Goal: Communication & Community: Answer question/provide support

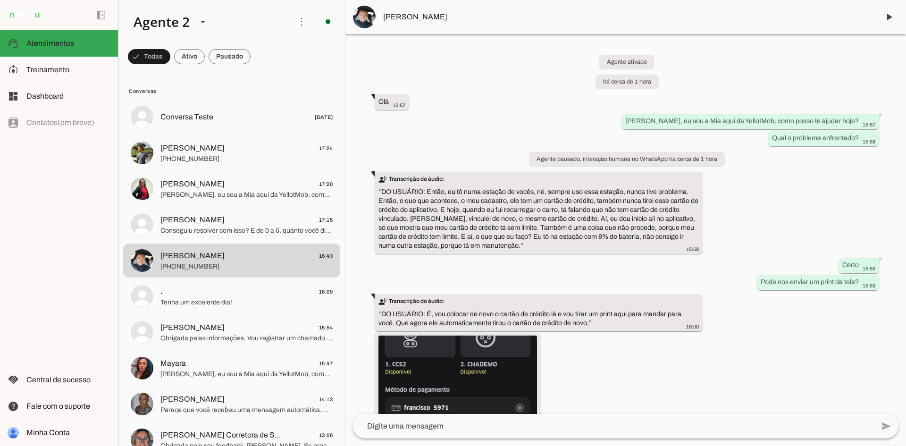
scroll to position [236, 0]
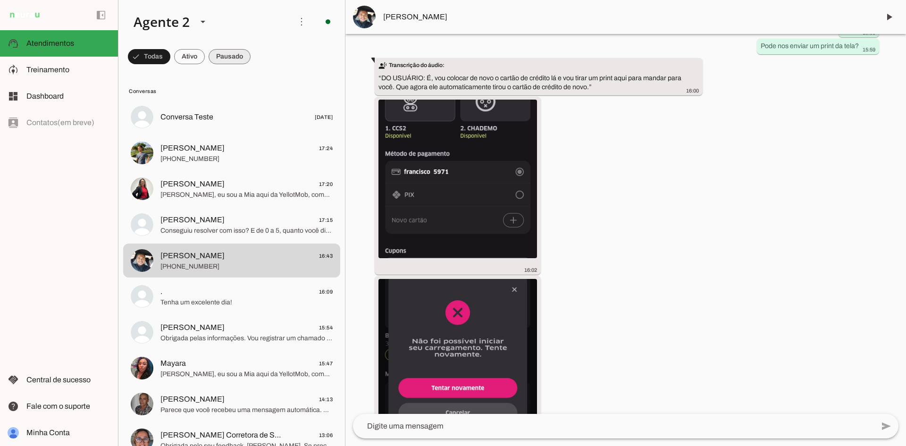
click at [237, 55] on span at bounding box center [229, 56] width 42 height 23
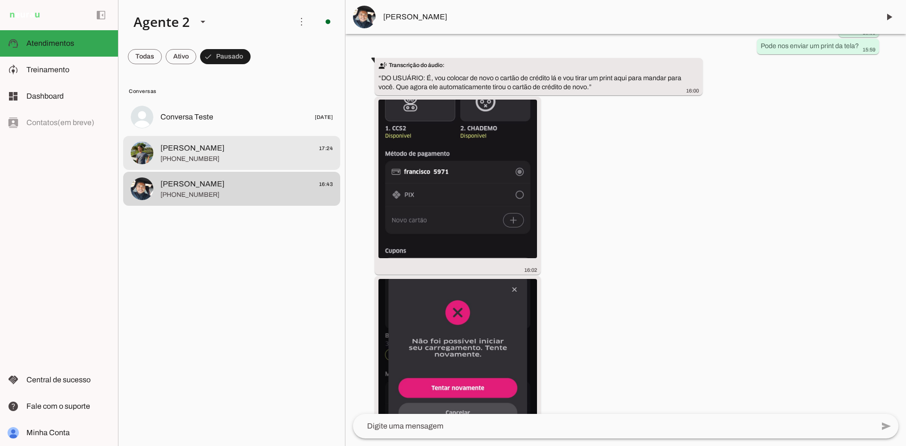
click at [266, 155] on span "+55 6184396901" at bounding box center [246, 158] width 172 height 9
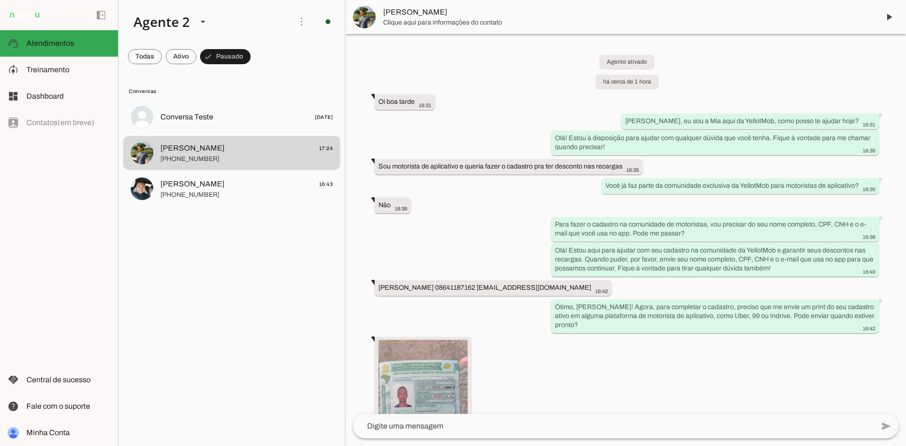
scroll to position [459, 0]
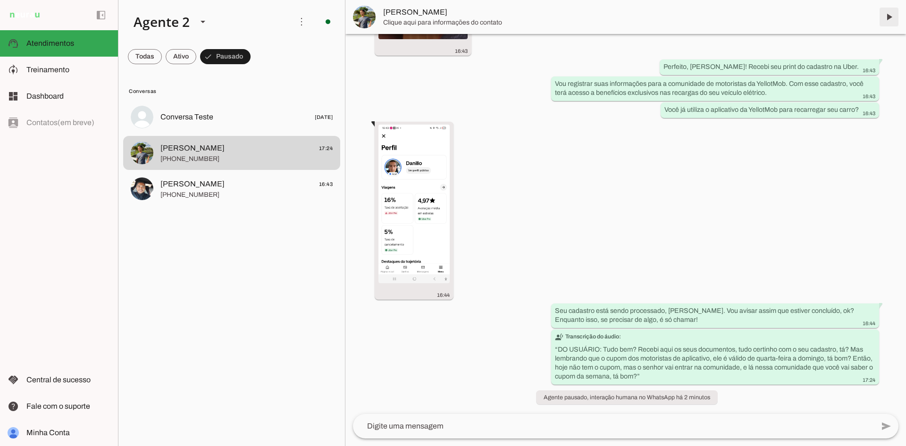
click at [884, 18] on span at bounding box center [888, 17] width 23 height 23
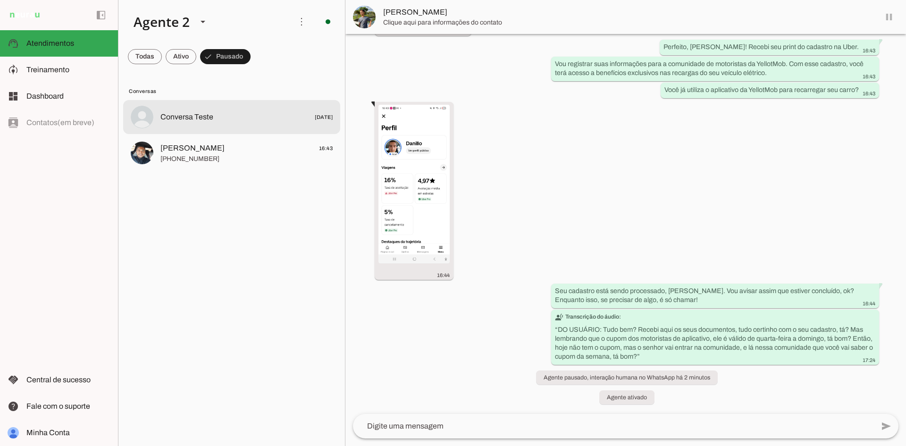
click at [209, 152] on span "[PERSON_NAME]" at bounding box center [192, 147] width 64 height 11
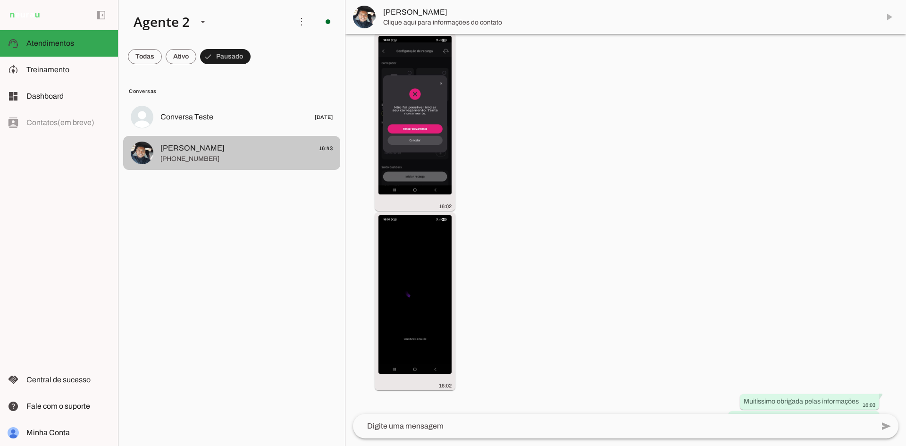
scroll to position [1255, 0]
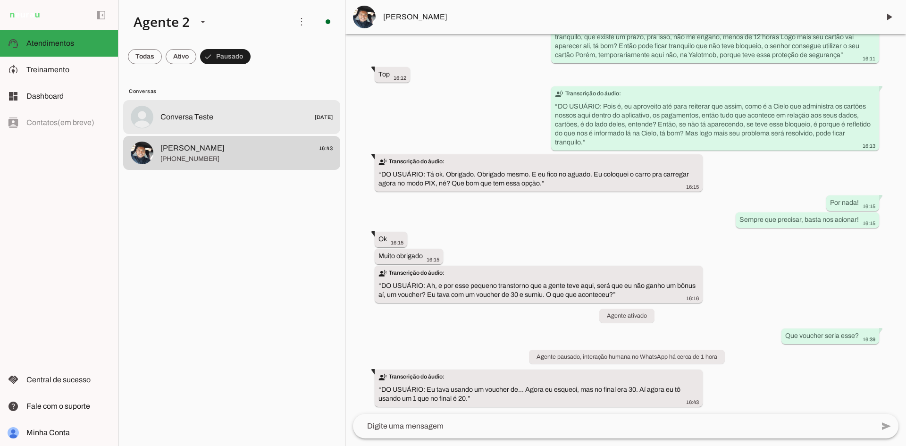
click at [211, 132] on md-item "Conversa Teste 21/05/2025" at bounding box center [231, 117] width 217 height 34
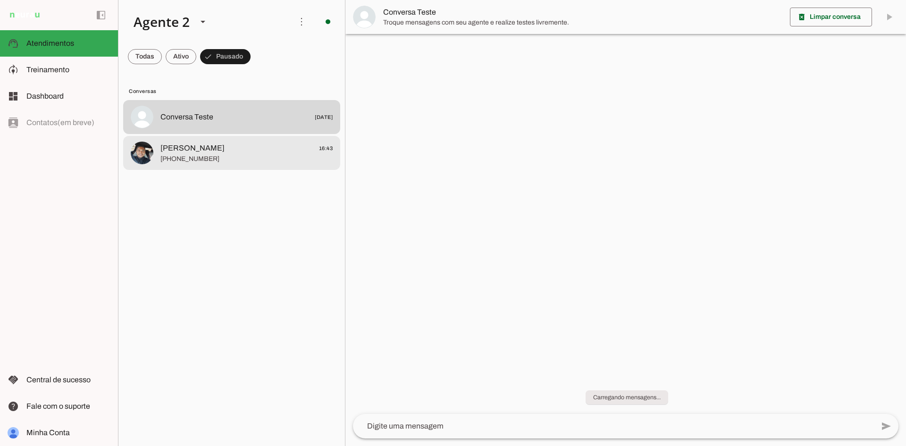
click at [210, 149] on span "[PERSON_NAME]" at bounding box center [192, 147] width 64 height 11
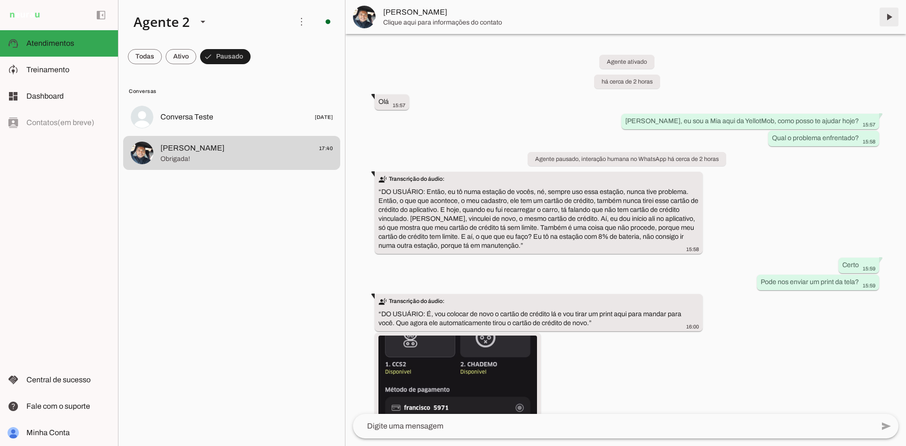
click at [894, 16] on span at bounding box center [888, 17] width 23 height 23
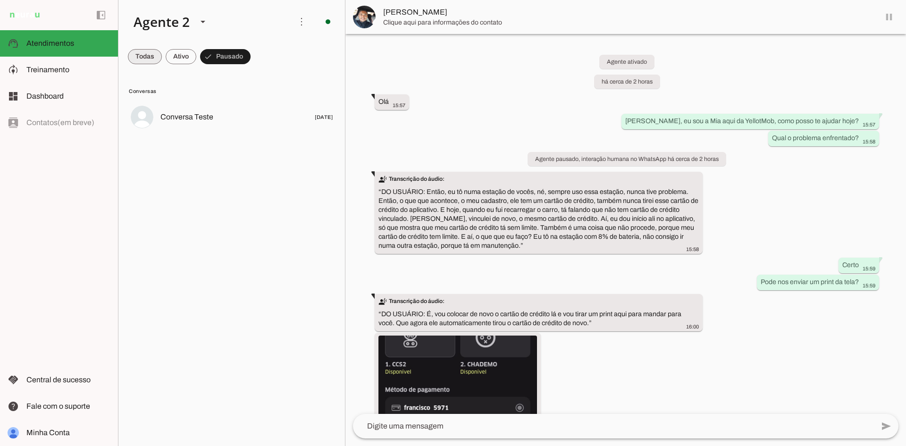
click at [139, 58] on span at bounding box center [145, 56] width 34 height 23
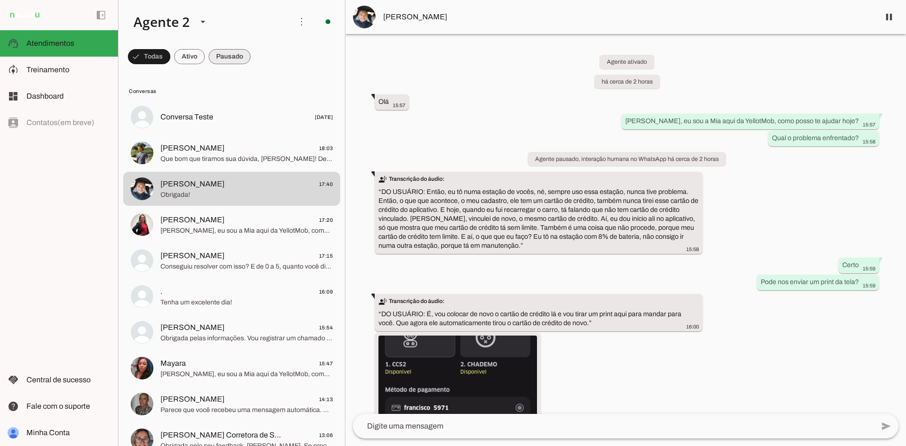
click at [233, 60] on span at bounding box center [229, 56] width 42 height 23
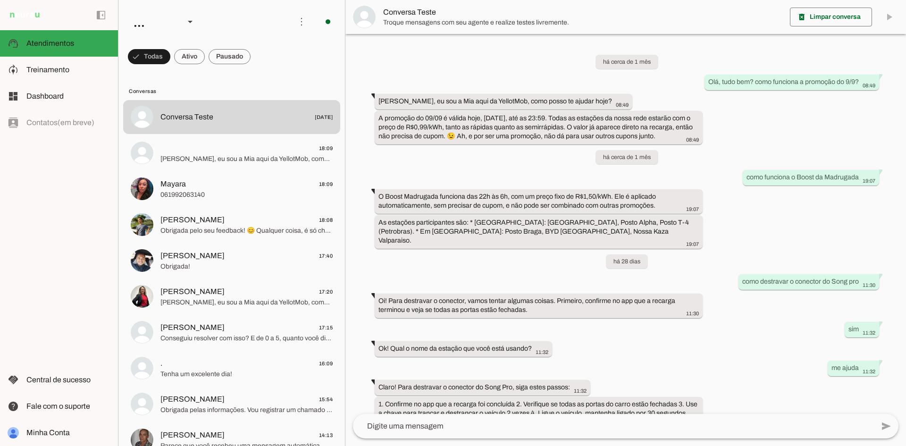
scroll to position [87, 0]
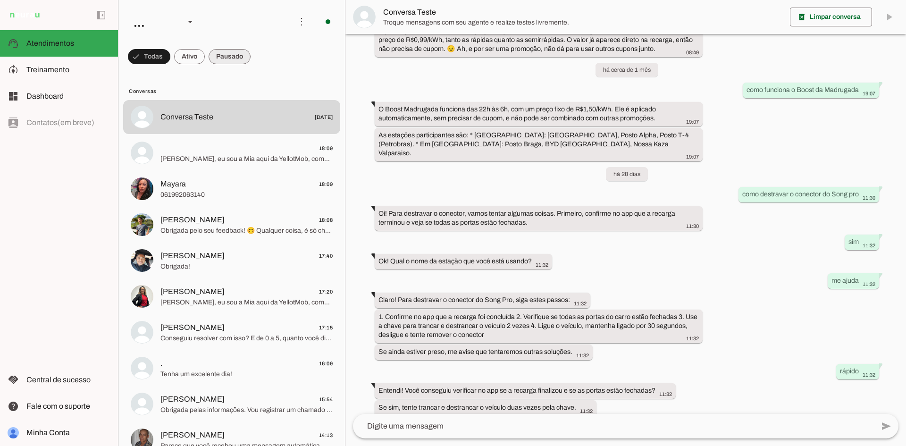
click at [236, 56] on span at bounding box center [229, 56] width 42 height 23
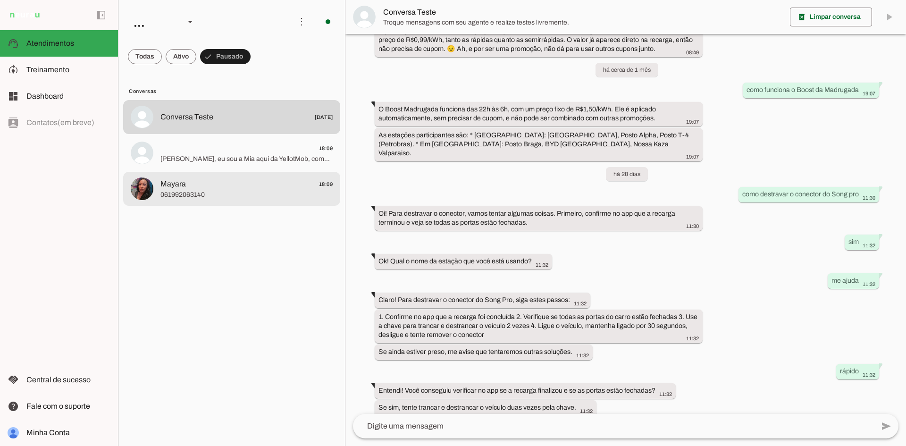
click at [254, 189] on span "Mayara 18:09" at bounding box center [246, 184] width 172 height 12
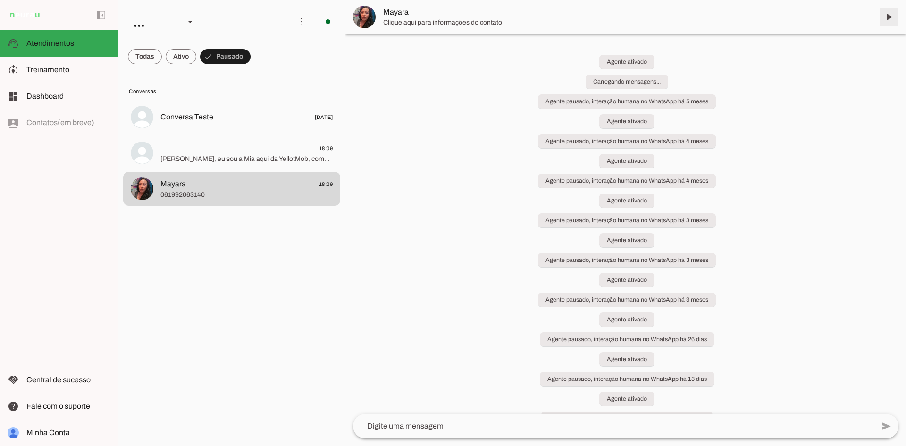
click at [889, 17] on span at bounding box center [888, 17] width 23 height 23
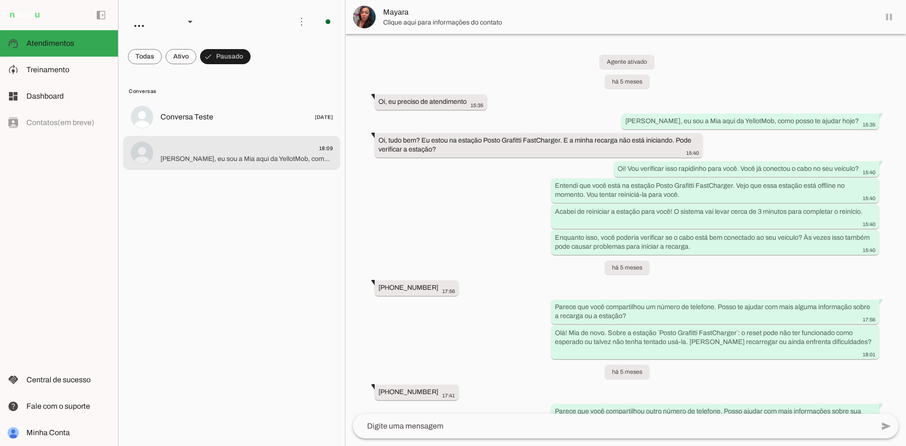
scroll to position [11059, 0]
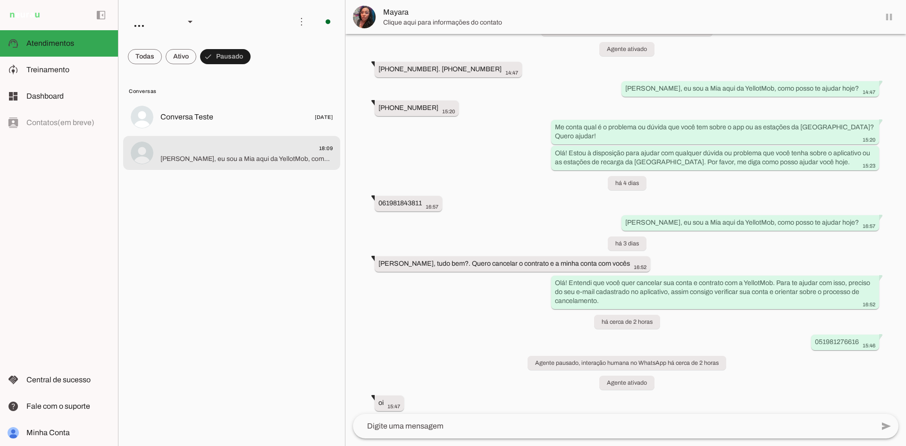
click at [234, 152] on span "18:09" at bounding box center [246, 148] width 172 height 12
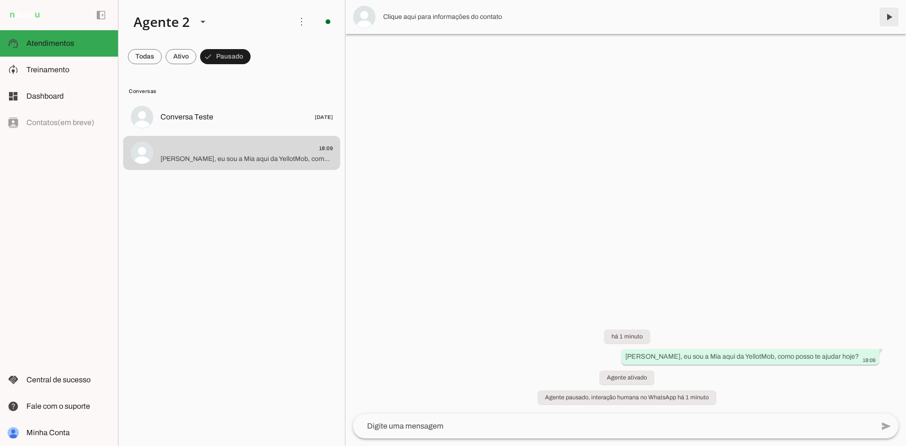
click at [892, 17] on span at bounding box center [888, 17] width 23 height 23
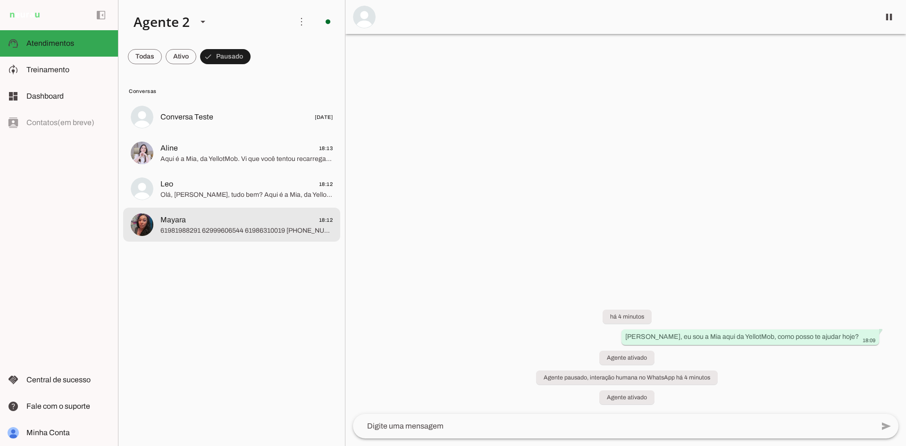
click at [251, 225] on span "Mayara 18:12" at bounding box center [246, 220] width 172 height 12
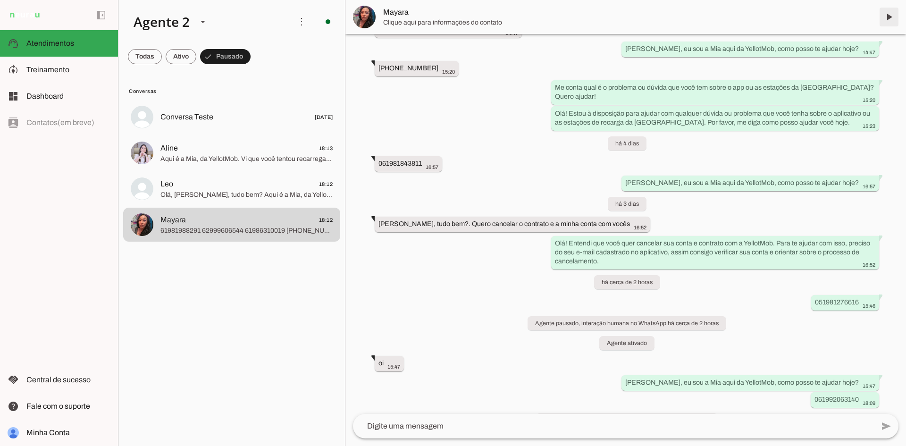
click at [892, 16] on span at bounding box center [888, 17] width 23 height 23
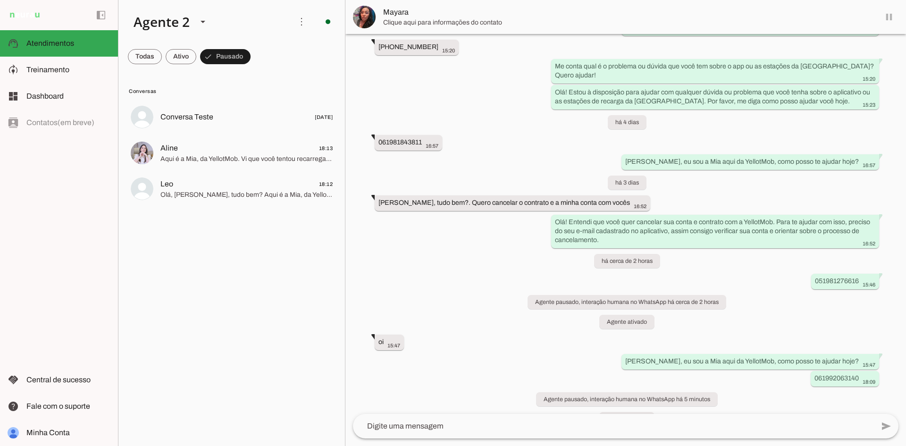
scroll to position [11140, 0]
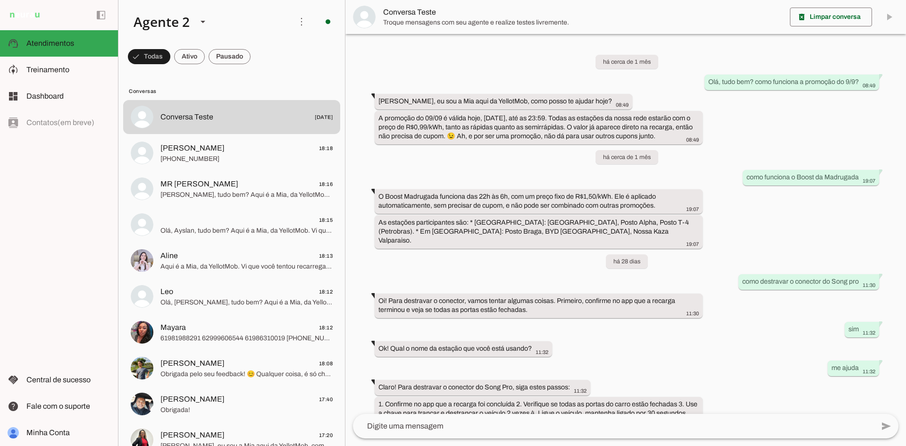
scroll to position [87, 0]
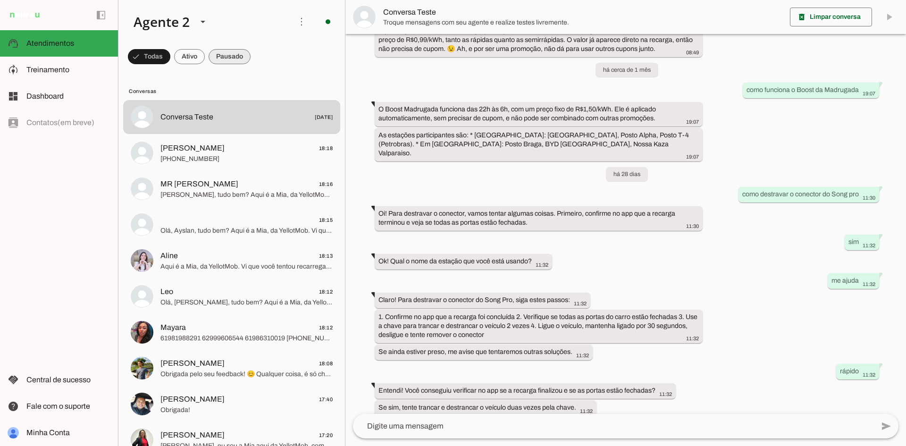
click at [225, 62] on span at bounding box center [229, 56] width 42 height 23
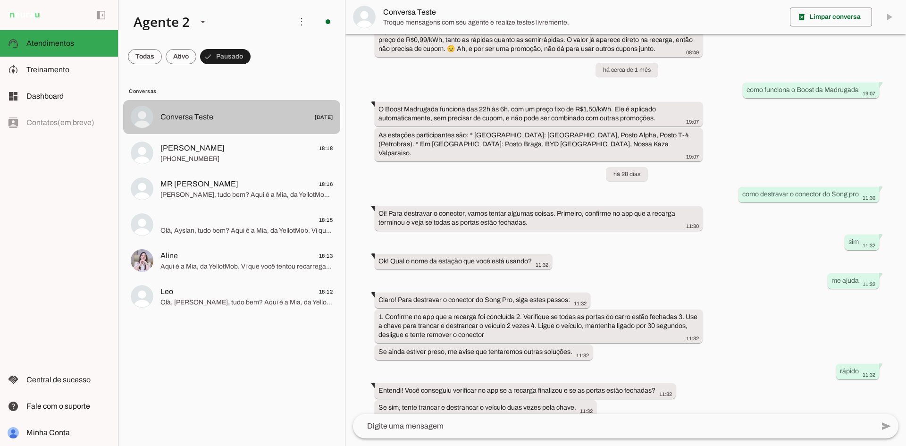
click at [226, 160] on span "[PHONE_NUMBER]" at bounding box center [246, 158] width 172 height 9
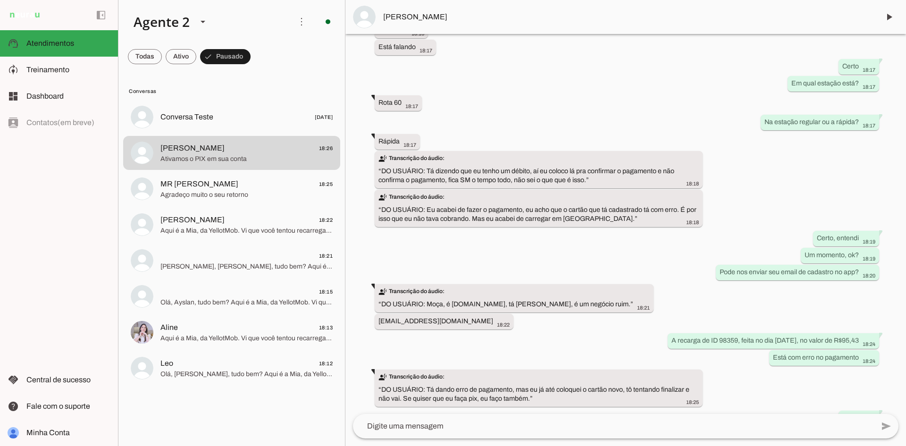
scroll to position [464, 0]
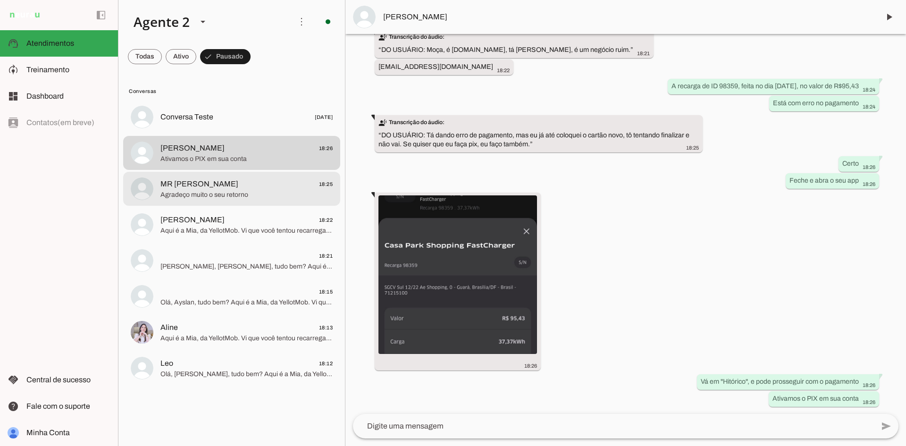
click at [216, 186] on span "MR [PERSON_NAME] 18:25" at bounding box center [246, 184] width 172 height 12
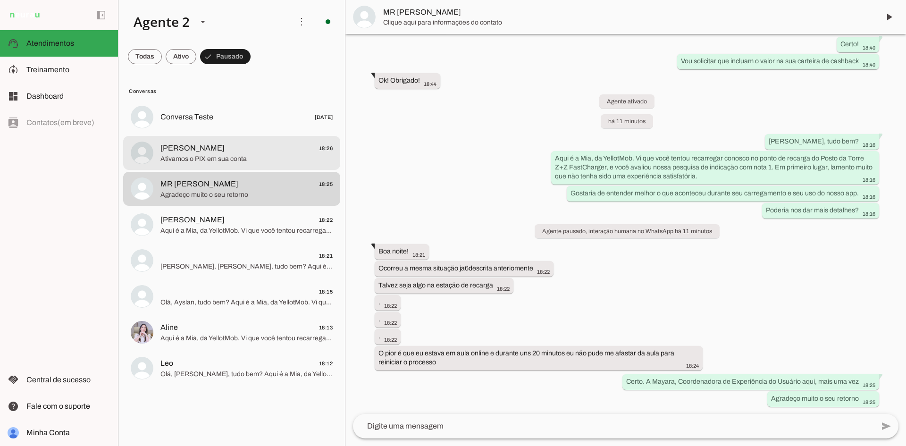
click at [224, 147] on span "Bruno Silva 18:26" at bounding box center [246, 148] width 172 height 12
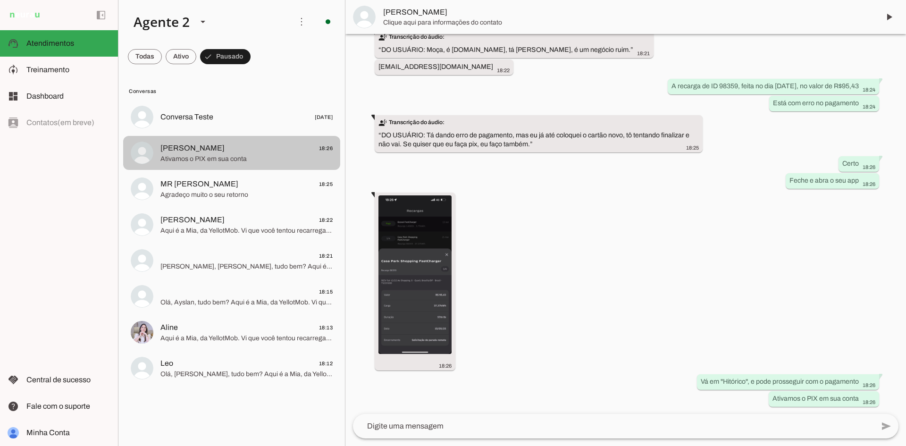
scroll to position [464, 0]
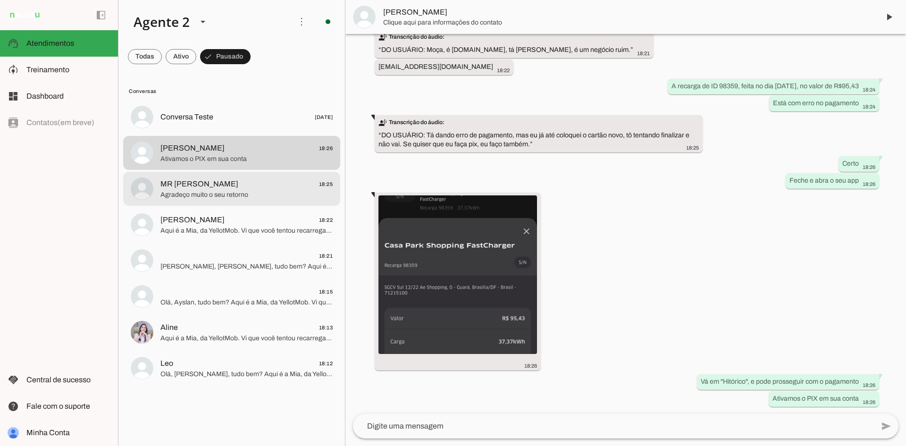
click at [241, 200] on div at bounding box center [246, 188] width 172 height 23
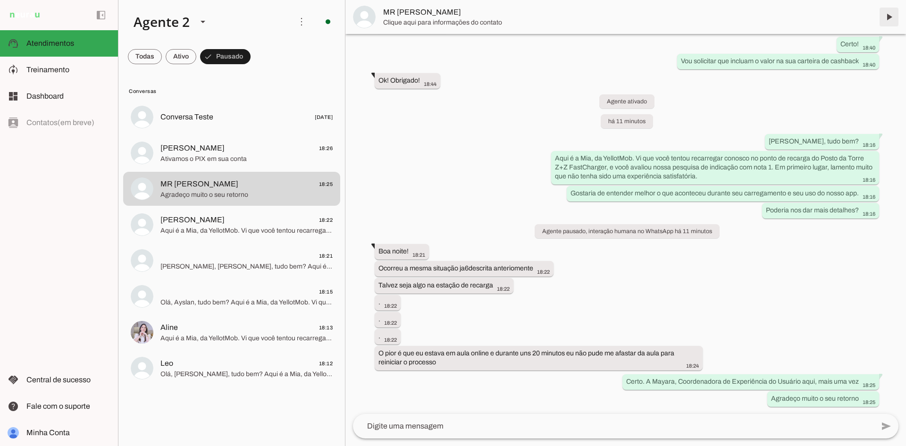
click at [889, 11] on span at bounding box center [888, 17] width 23 height 23
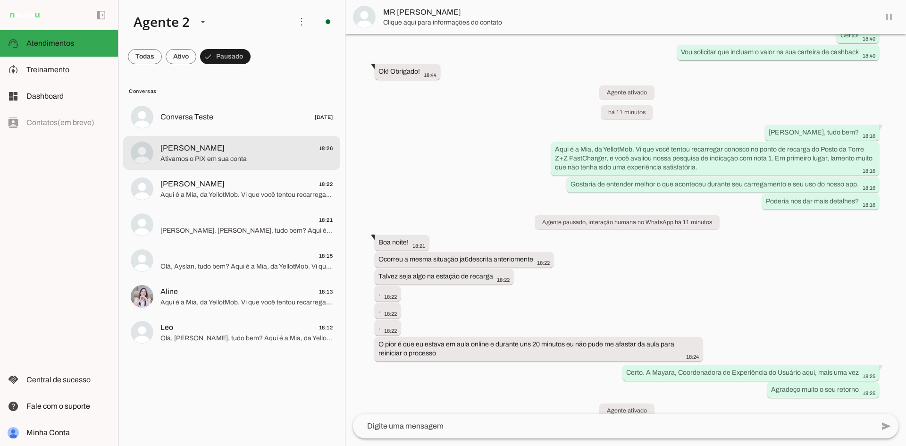
scroll to position [692, 0]
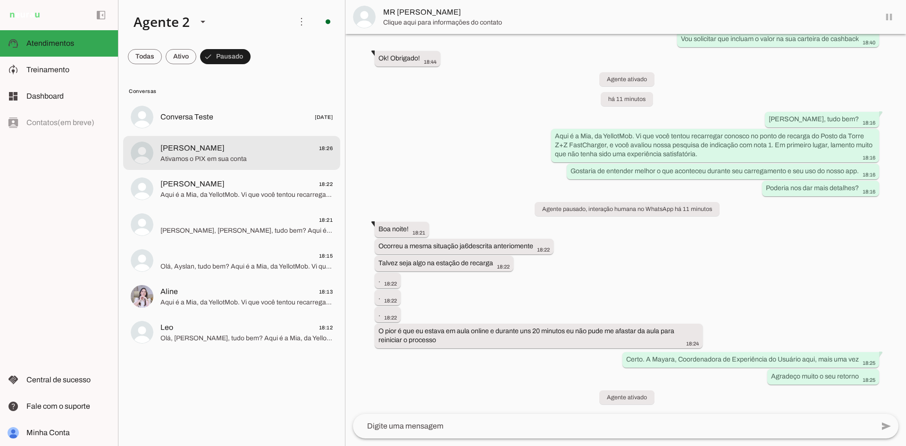
click at [274, 155] on span "Ativamos o PIX em sua conta" at bounding box center [246, 158] width 172 height 9
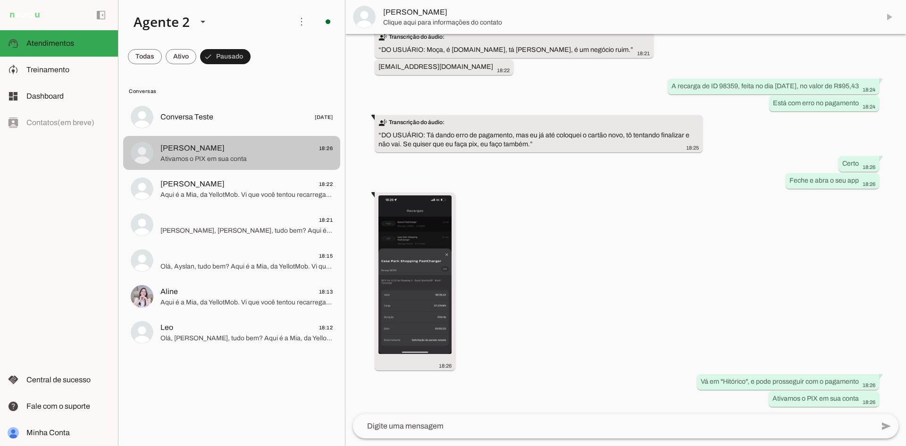
scroll to position [464, 0]
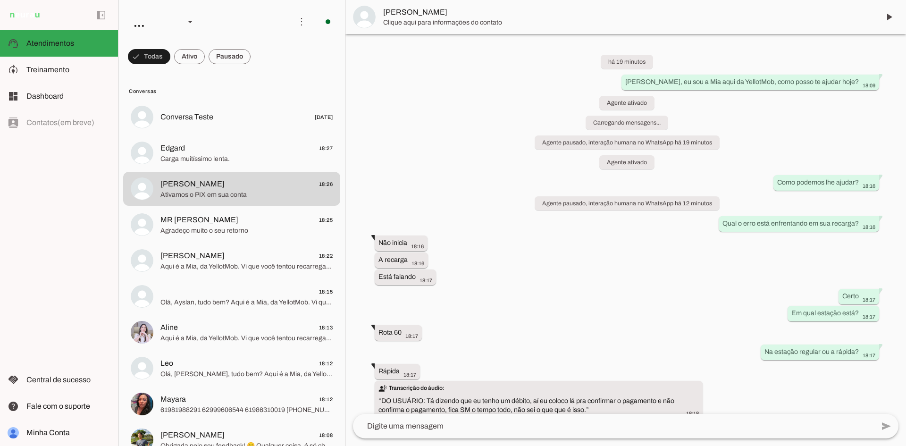
scroll to position [464, 0]
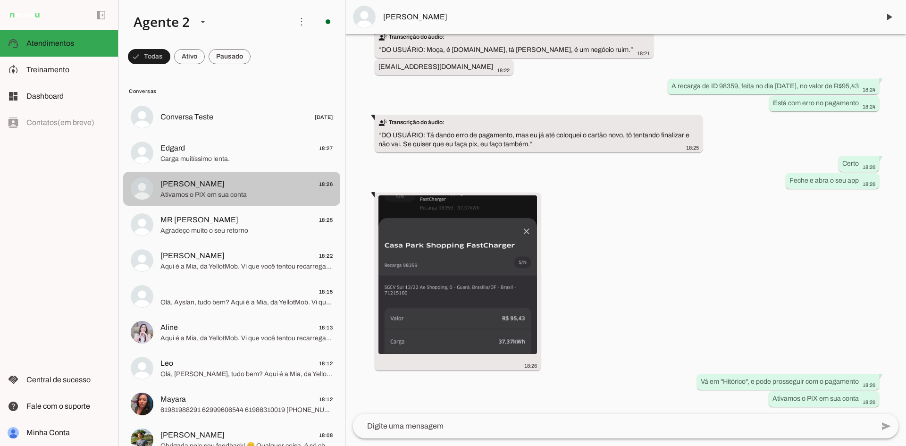
click at [227, 186] on span "[PERSON_NAME] 18:26" at bounding box center [246, 184] width 172 height 12
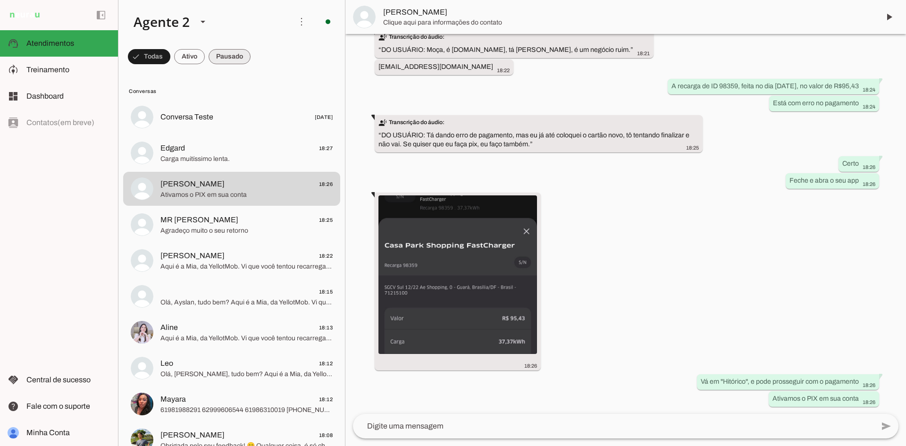
click at [226, 47] on span at bounding box center [229, 56] width 42 height 23
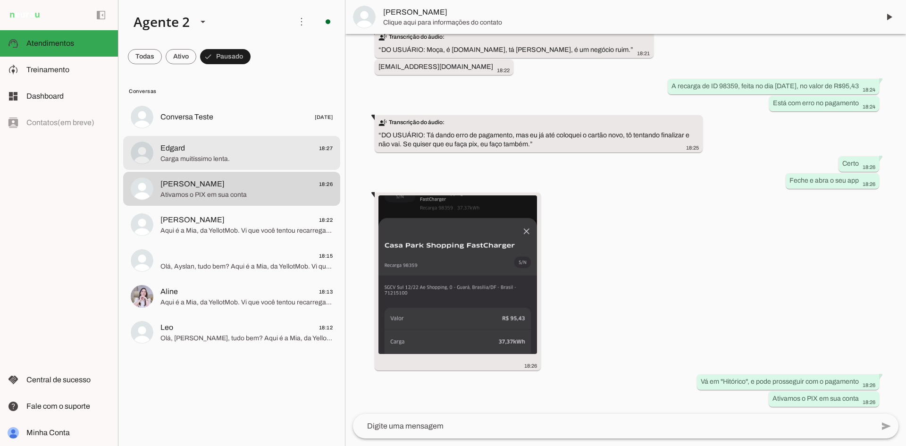
click at [208, 158] on span "Carga muitíssimo lenta." at bounding box center [246, 158] width 172 height 9
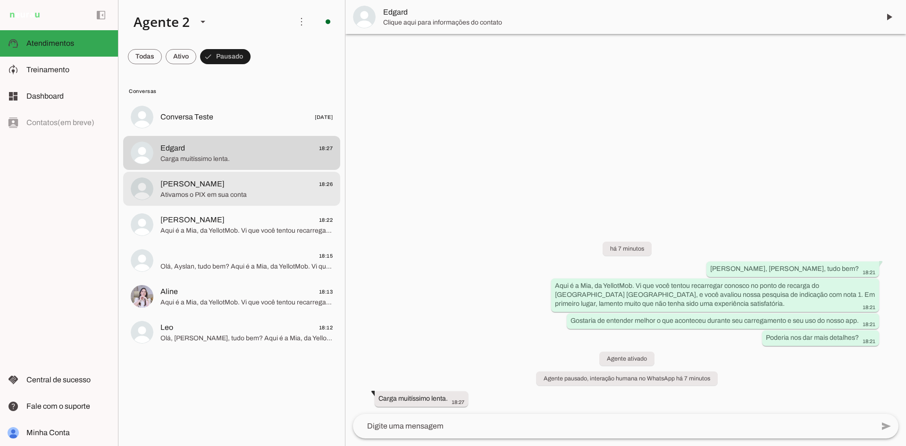
click at [241, 196] on span "Ativamos o PIX em sua conta" at bounding box center [246, 194] width 172 height 9
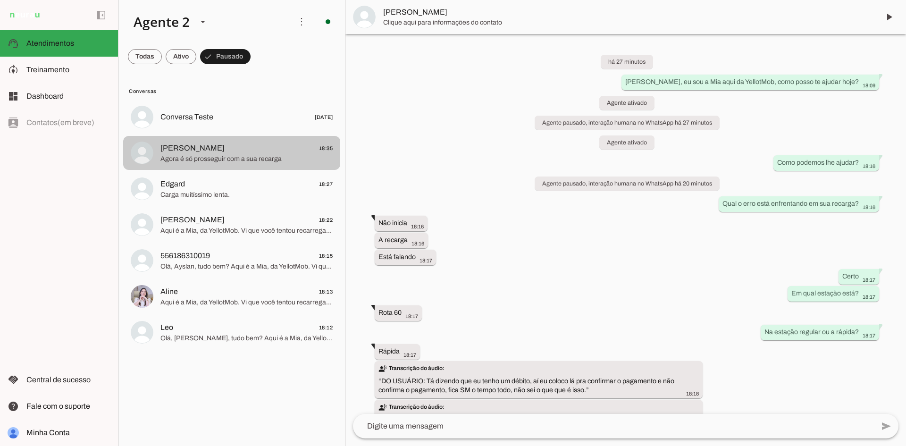
click at [264, 150] on span "Bruno Silva 18:35" at bounding box center [246, 148] width 172 height 12
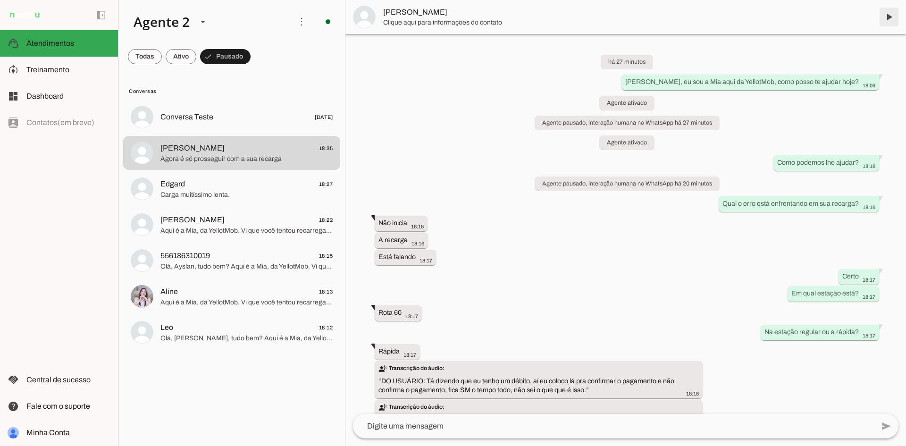
click at [895, 22] on span at bounding box center [888, 17] width 23 height 23
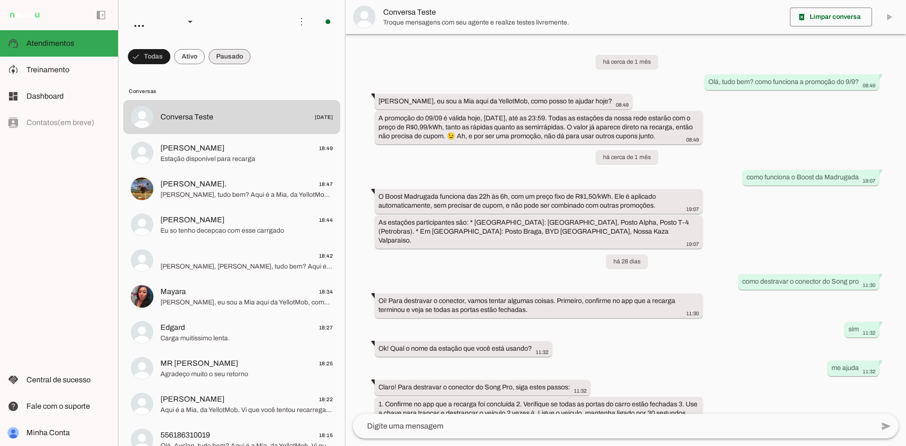
scroll to position [87, 0]
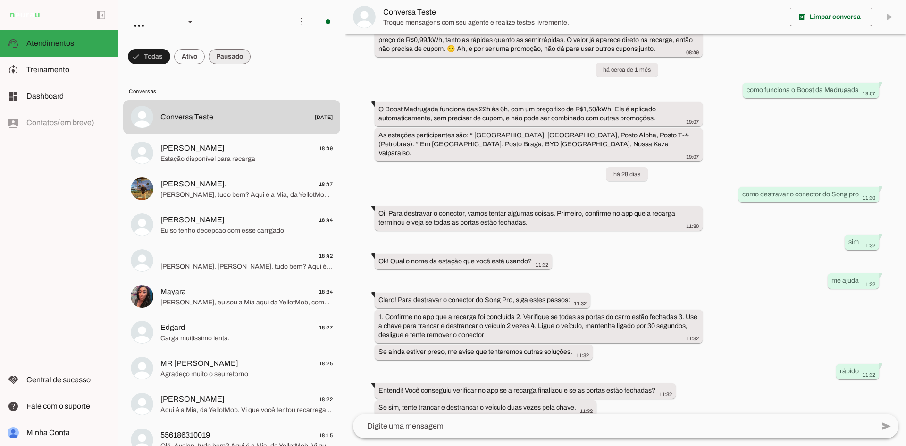
click at [230, 47] on span at bounding box center [229, 56] width 42 height 23
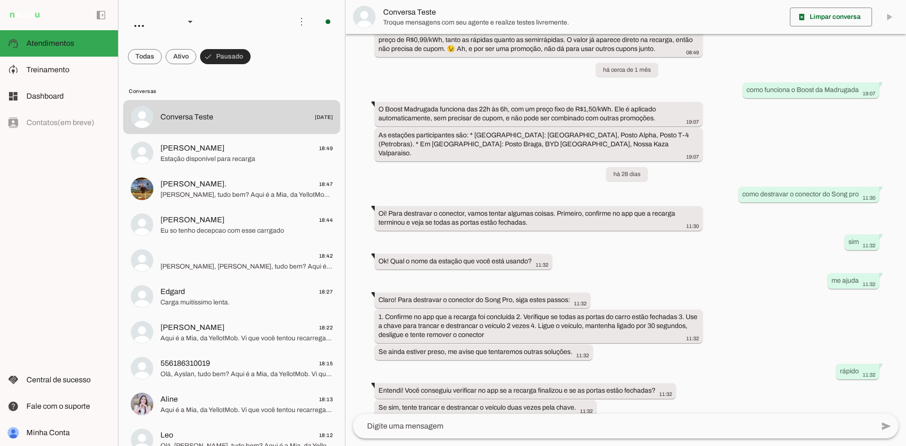
click at [227, 56] on span at bounding box center [225, 56] width 50 height 23
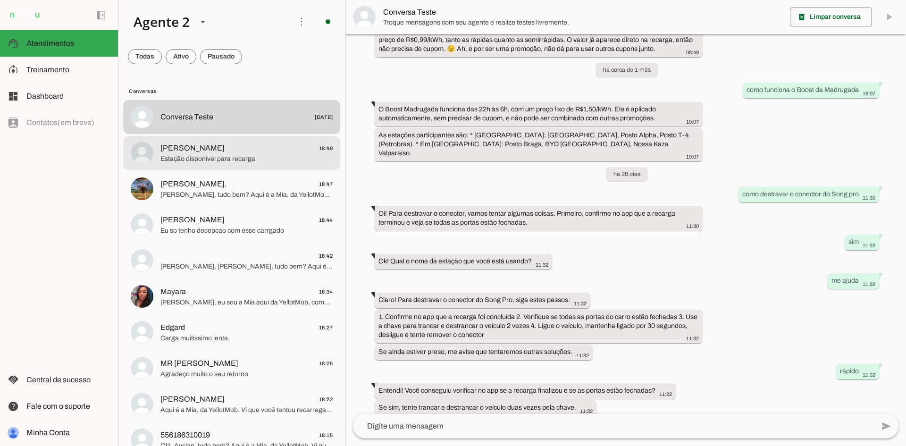
click at [227, 161] on span "Estação disponível para recarga" at bounding box center [246, 158] width 172 height 9
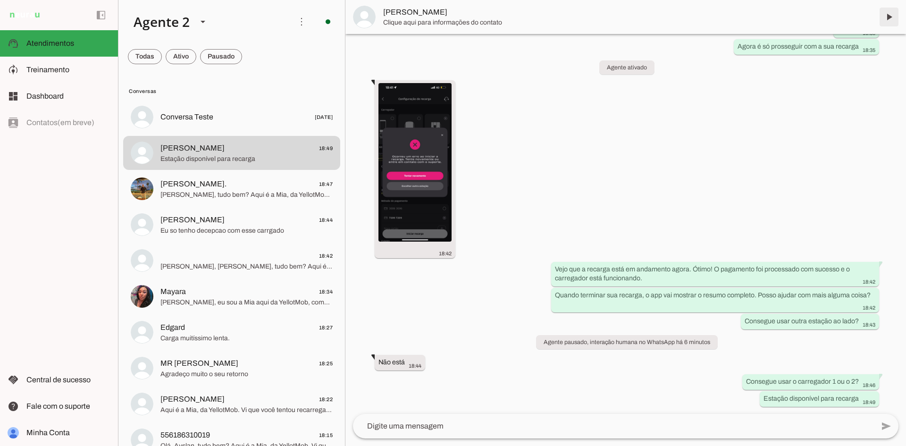
click at [874, 21] on md-item "[PERSON_NAME]" at bounding box center [625, 17] width 560 height 34
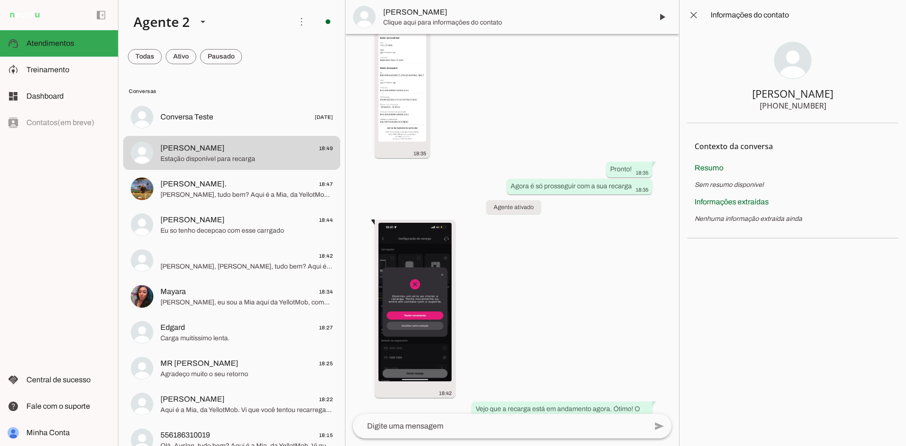
scroll to position [1352, 0]
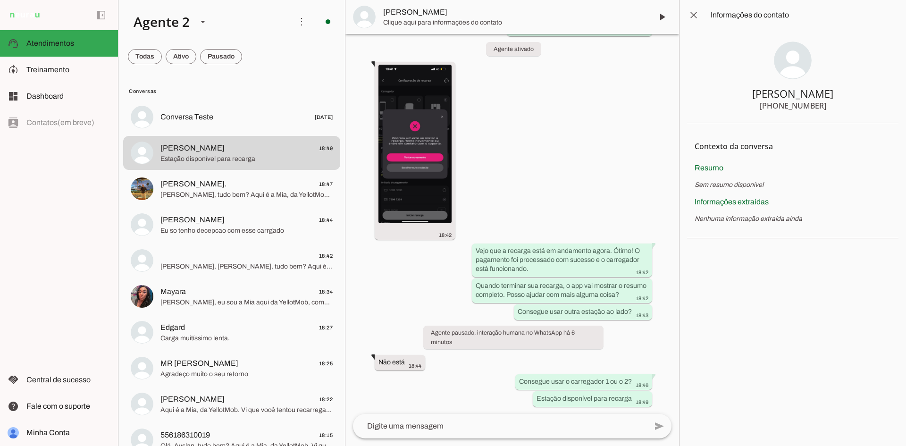
click at [895, 17] on slot at bounding box center [804, 14] width 188 height 11
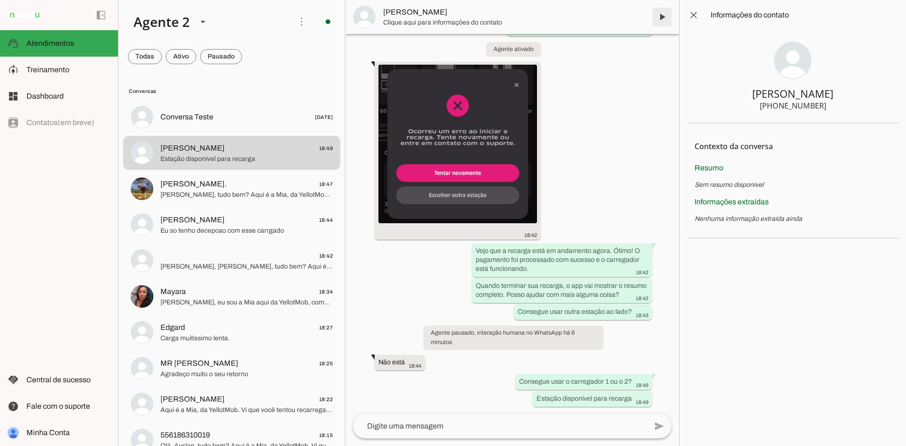
click at [655, 17] on span at bounding box center [661, 17] width 23 height 23
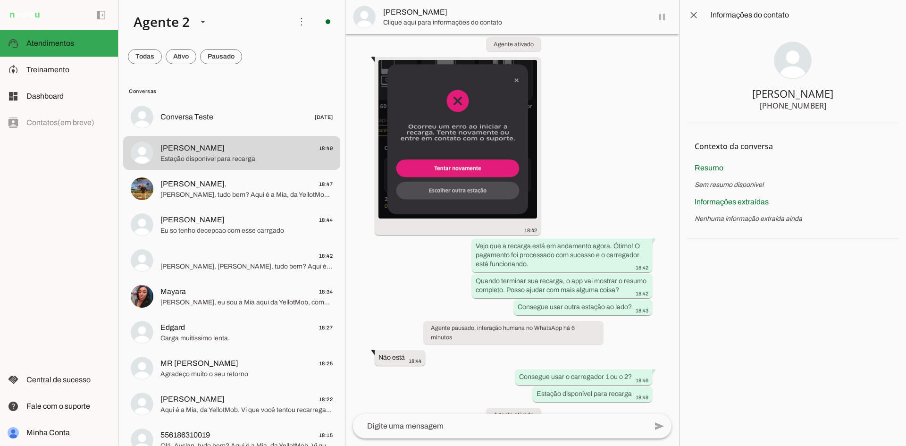
scroll to position [1374, 0]
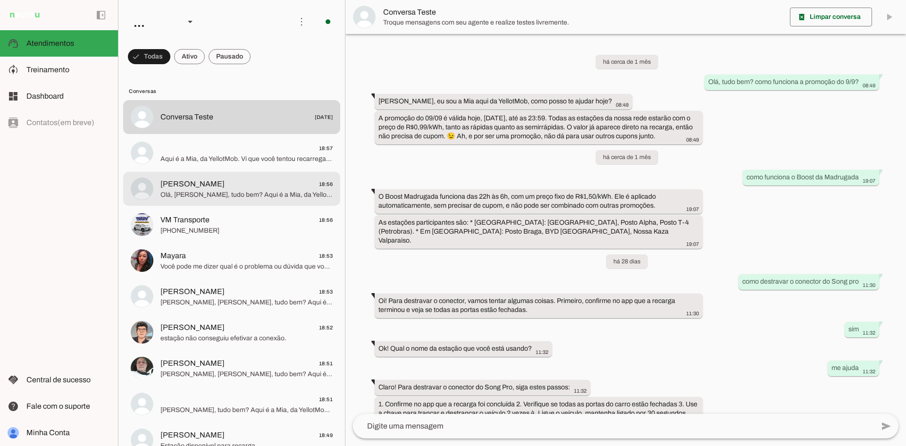
scroll to position [87, 0]
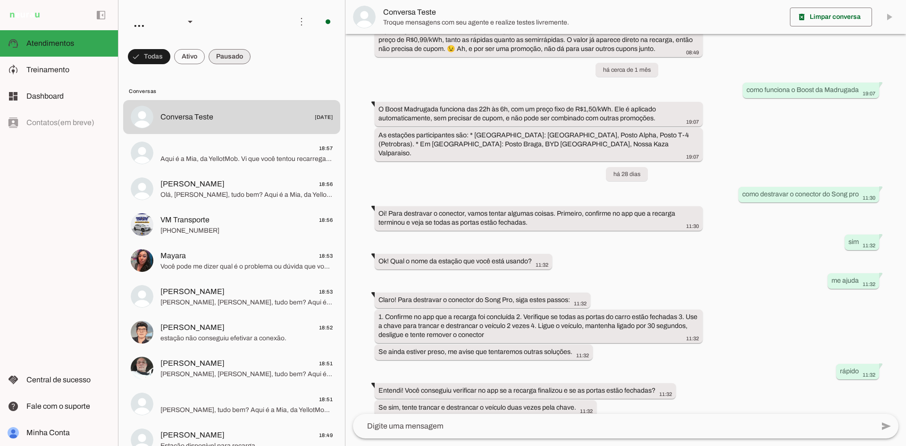
click at [237, 50] on span at bounding box center [229, 56] width 42 height 23
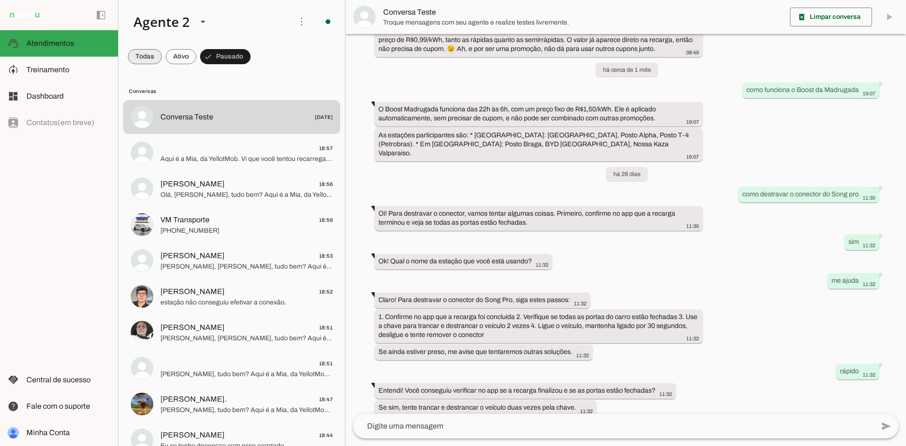
click at [143, 53] on span at bounding box center [145, 56] width 34 height 23
